Goal: Find contact information: Find contact information

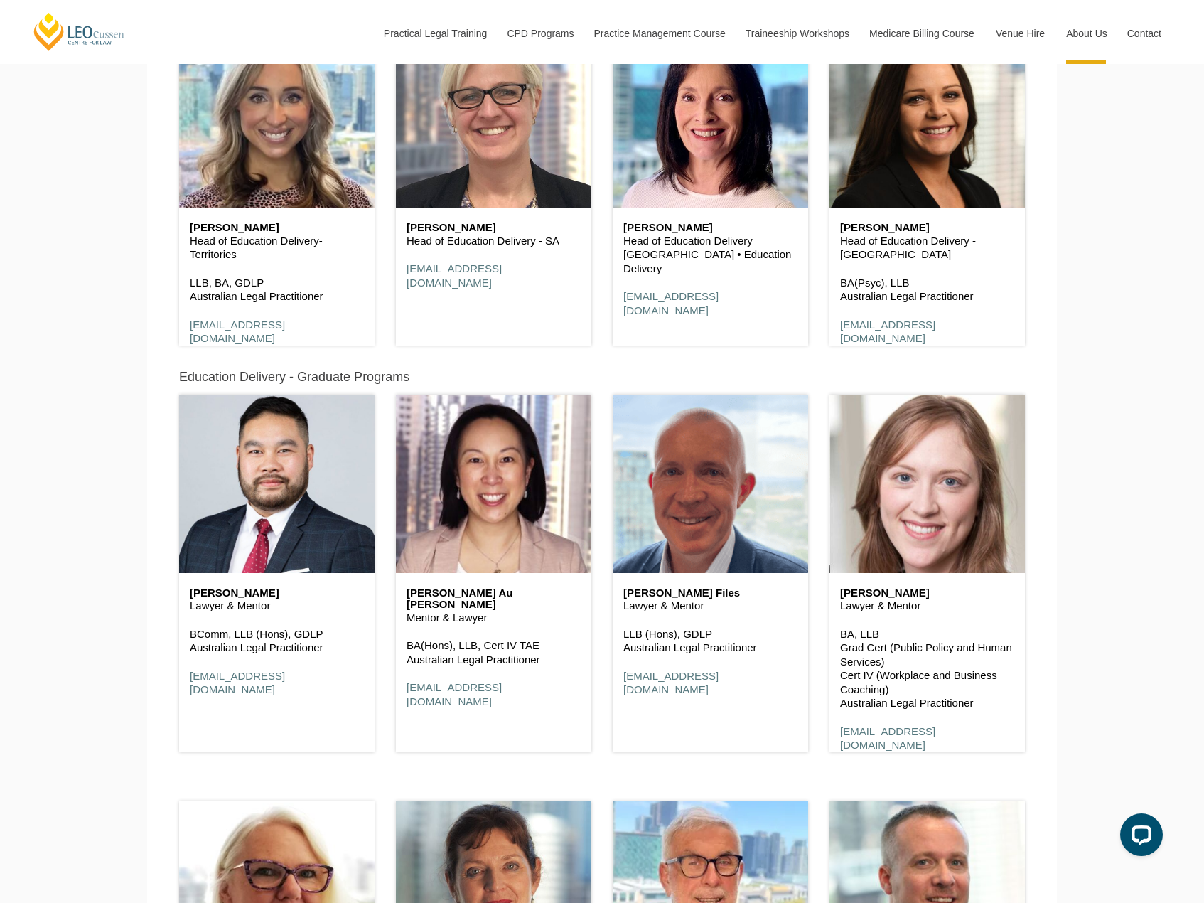
scroll to position [4486, 0]
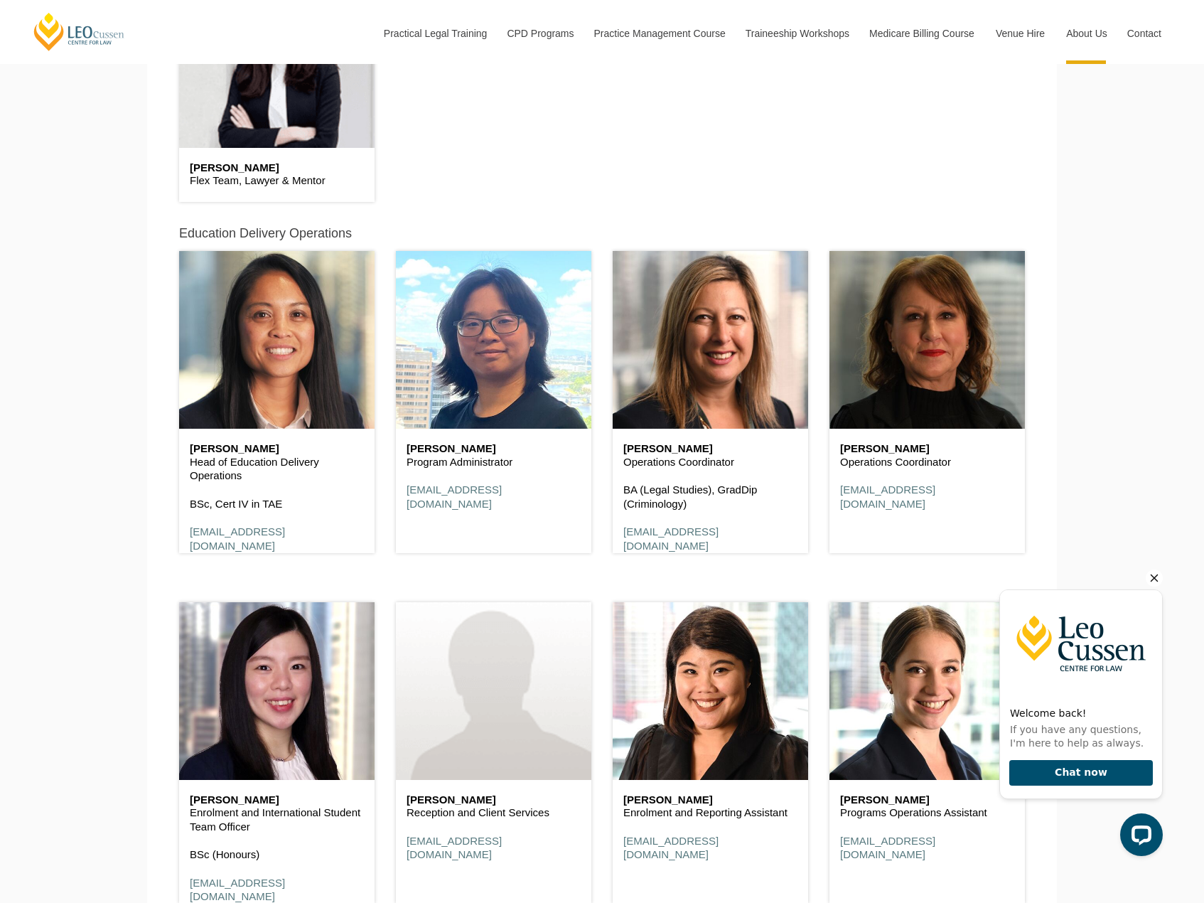
click at [1154, 581] on icon "Hide greeting" at bounding box center [1154, 577] width 17 height 17
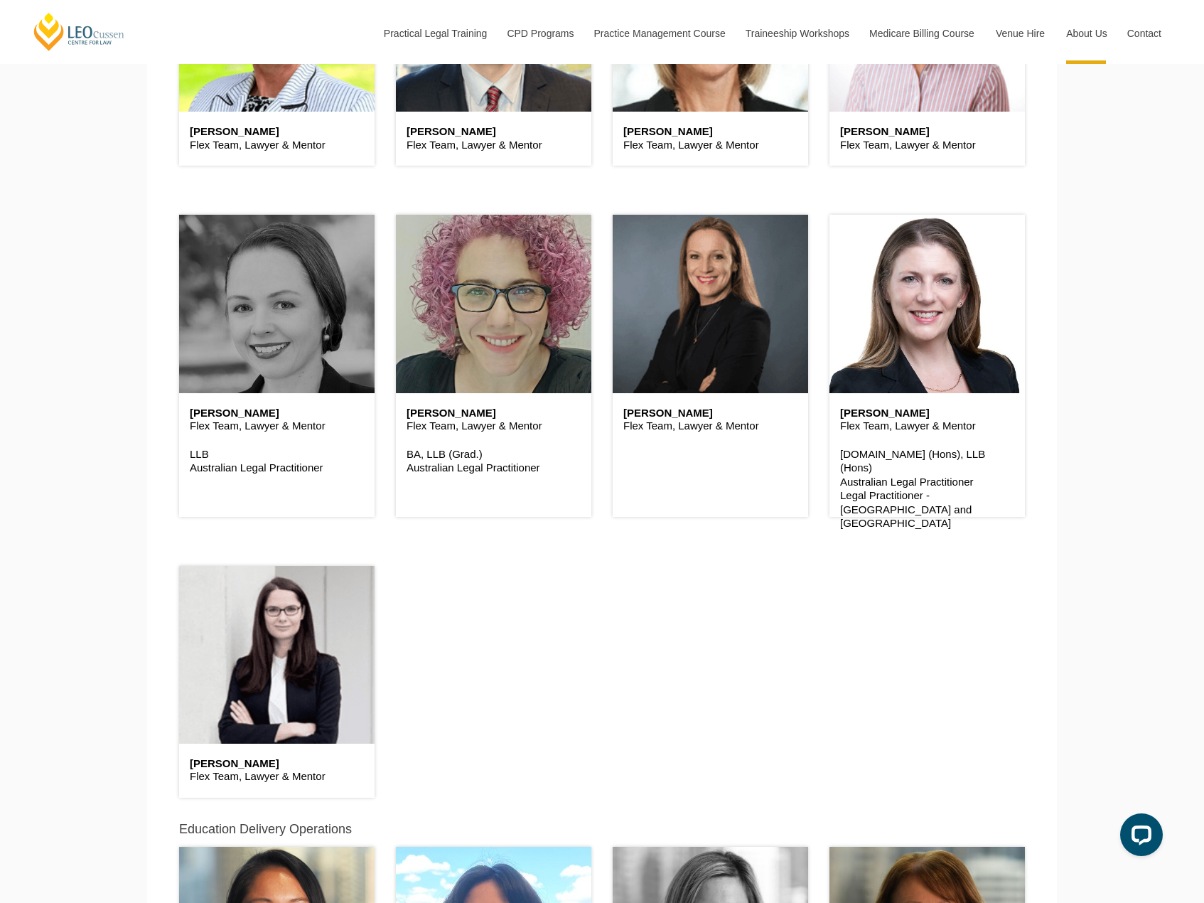
scroll to position [3633, 0]
